Goal: Task Accomplishment & Management: Use online tool/utility

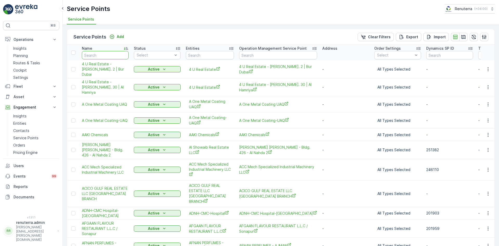
type input "g"
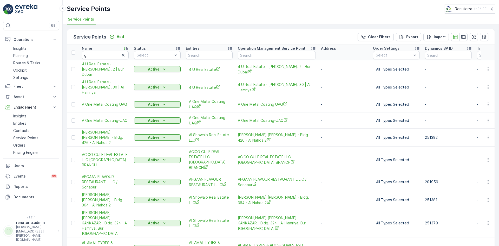
click at [117, 61] on td "4 U Real Estate - [PERSON_NAME]. 2 | Bur Dubai" at bounding box center [105, 69] width 52 height 18
click at [99, 59] on input "g" at bounding box center [105, 55] width 47 height 8
type input "g&B"
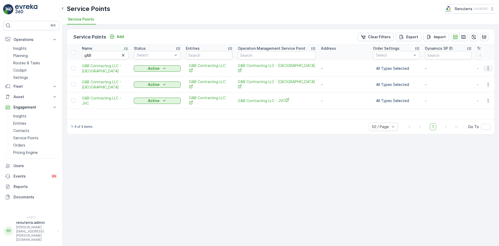
click at [488, 67] on icon "button" at bounding box center [488, 68] width 5 height 5
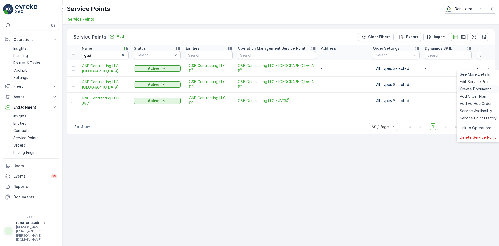
click at [472, 88] on span "Create Document" at bounding box center [475, 88] width 31 height 5
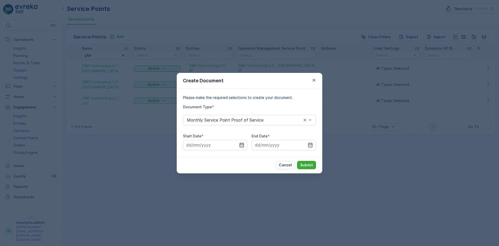
click at [240, 147] on icon "button" at bounding box center [241, 144] width 5 height 5
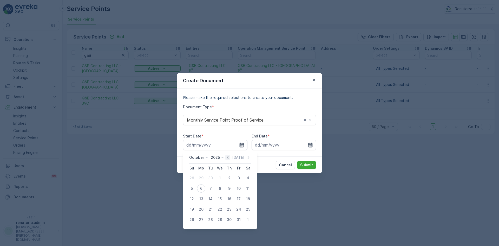
click at [228, 158] on icon "button" at bounding box center [227, 157] width 5 height 5
click at [201, 179] on div "1" at bounding box center [201, 178] width 8 height 8
type input "[DATE]"
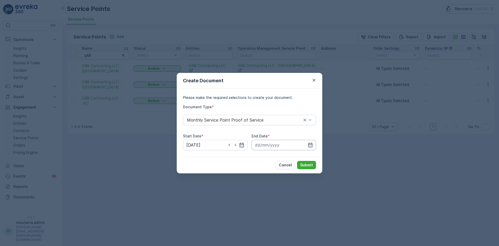
click at [310, 148] on input at bounding box center [284, 145] width 64 height 10
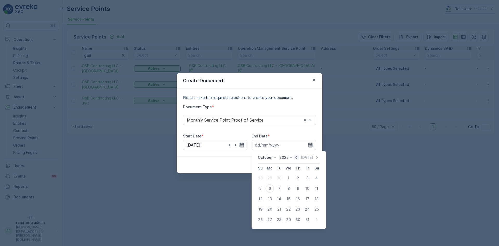
click at [297, 158] on icon "button" at bounding box center [297, 157] width 2 height 3
click at [280, 220] on div "30" at bounding box center [279, 219] width 8 height 8
type input "[DATE]"
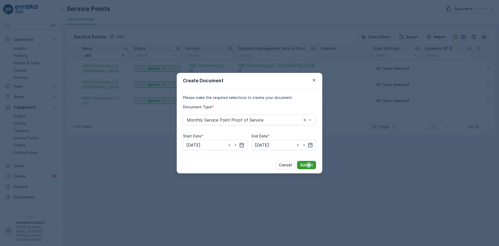
click at [309, 161] on div "Cancel Submit" at bounding box center [250, 164] width 146 height 17
click at [309, 165] on p "Submit" at bounding box center [306, 164] width 13 height 5
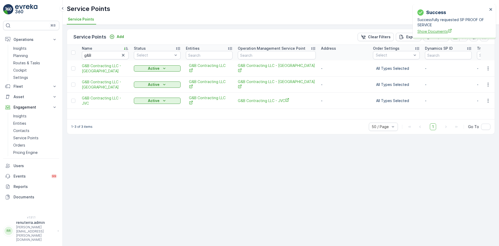
click at [430, 30] on span "Show Documents" at bounding box center [453, 31] width 70 height 5
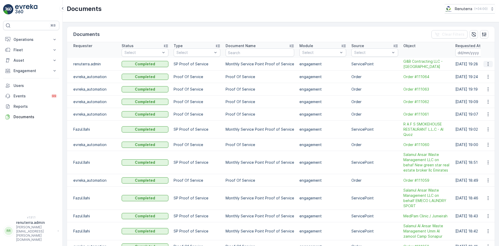
click at [486, 63] on icon "button" at bounding box center [488, 63] width 5 height 5
click at [487, 72] on span "See Details" at bounding box center [487, 71] width 20 height 5
